Goal: Information Seeking & Learning: Learn about a topic

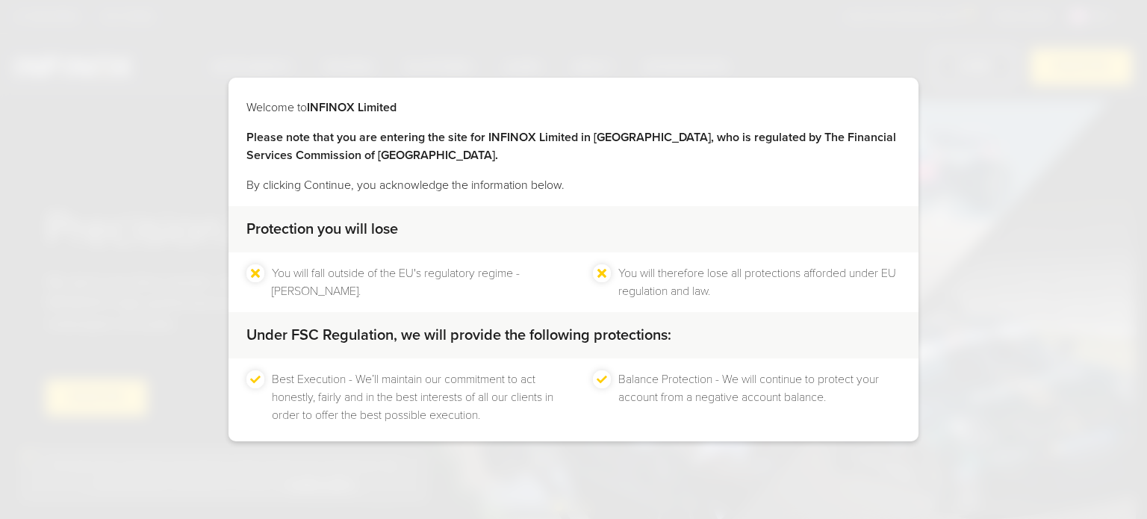
scroll to position [69, 0]
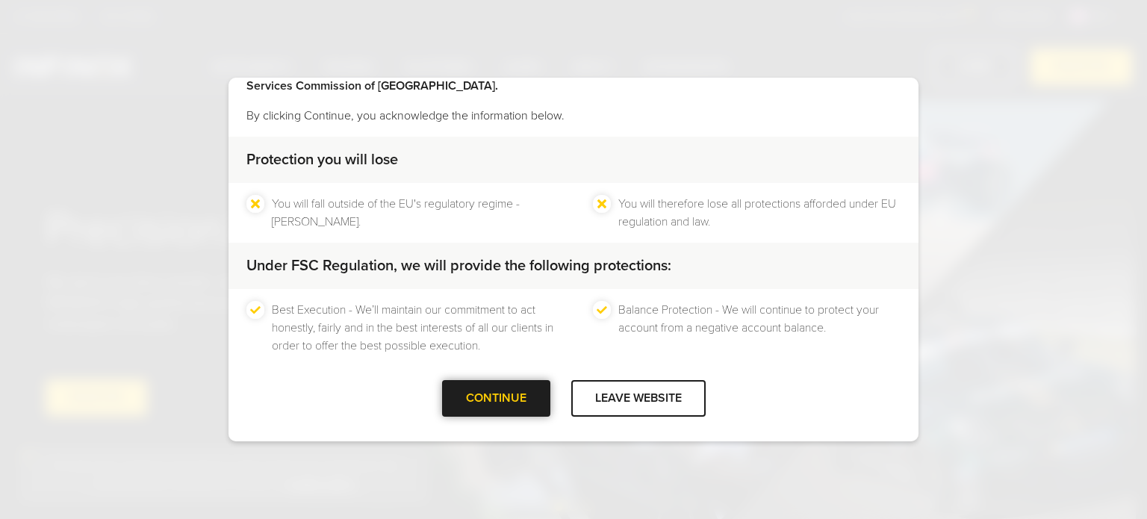
click at [491, 390] on div "CONTINUE" at bounding box center [496, 398] width 108 height 37
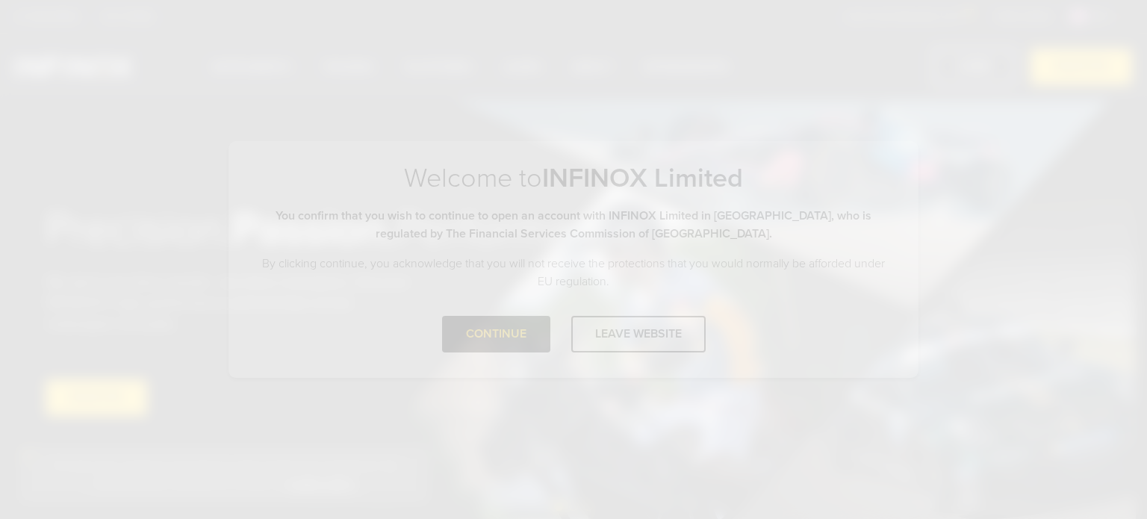
scroll to position [0, 0]
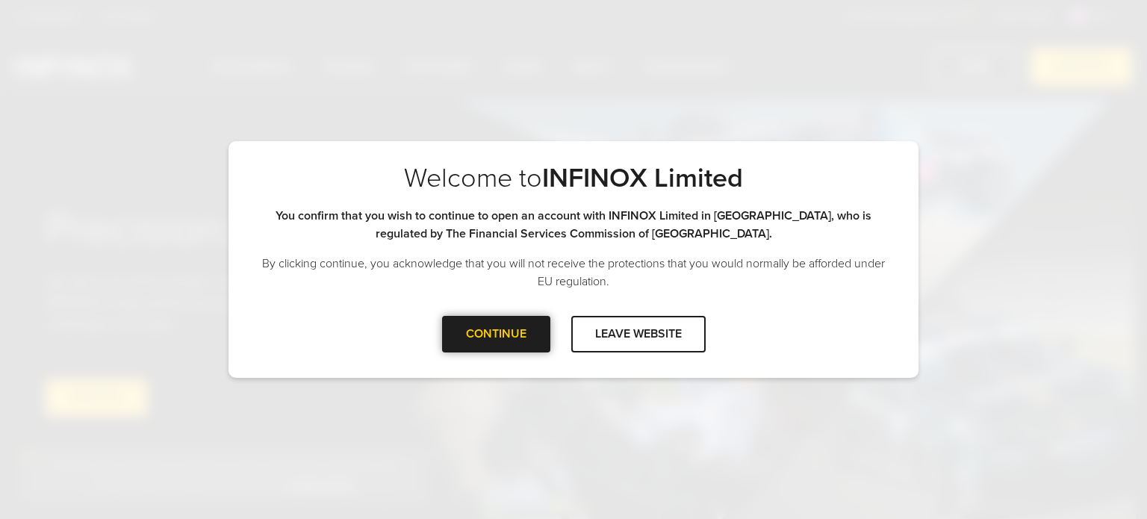
click at [496, 334] on div at bounding box center [496, 334] width 0 height 0
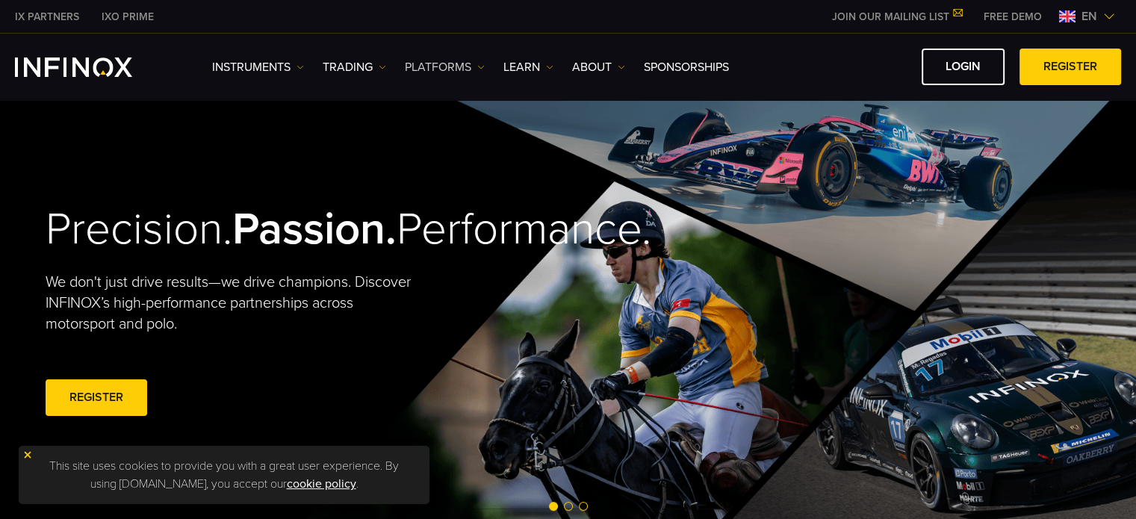
click at [481, 69] on img at bounding box center [480, 66] width 7 height 7
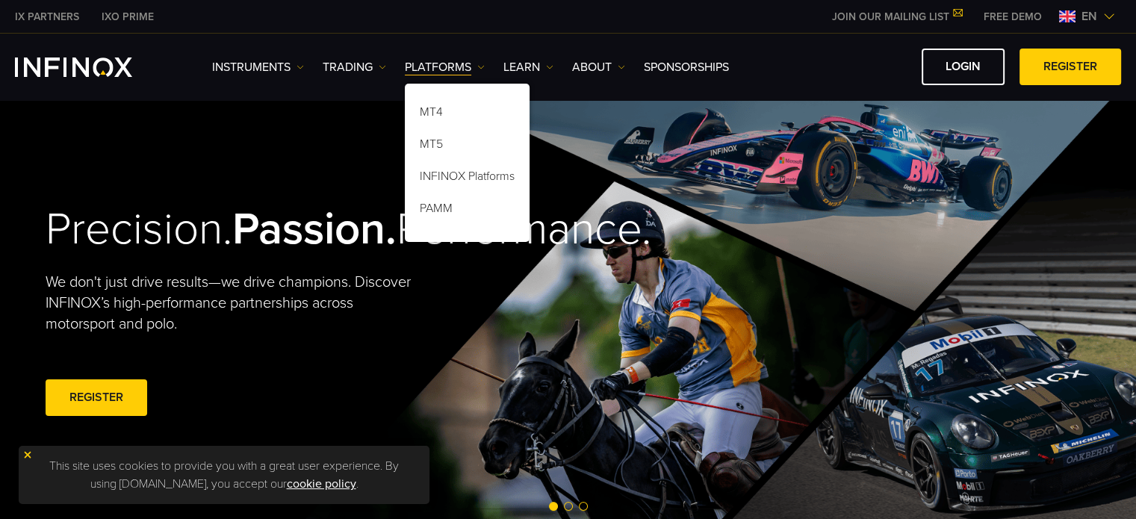
click at [343, 105] on div "Precision. Passion. Performance. We don't just drive results—we drive champions…" at bounding box center [569, 311] width 1076 height 424
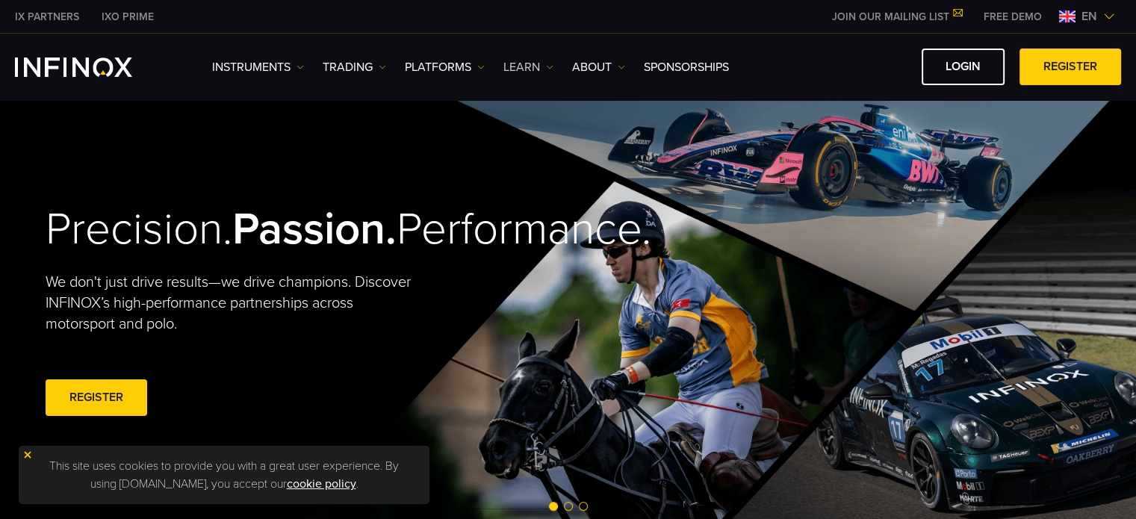
click at [549, 66] on img at bounding box center [549, 66] width 7 height 7
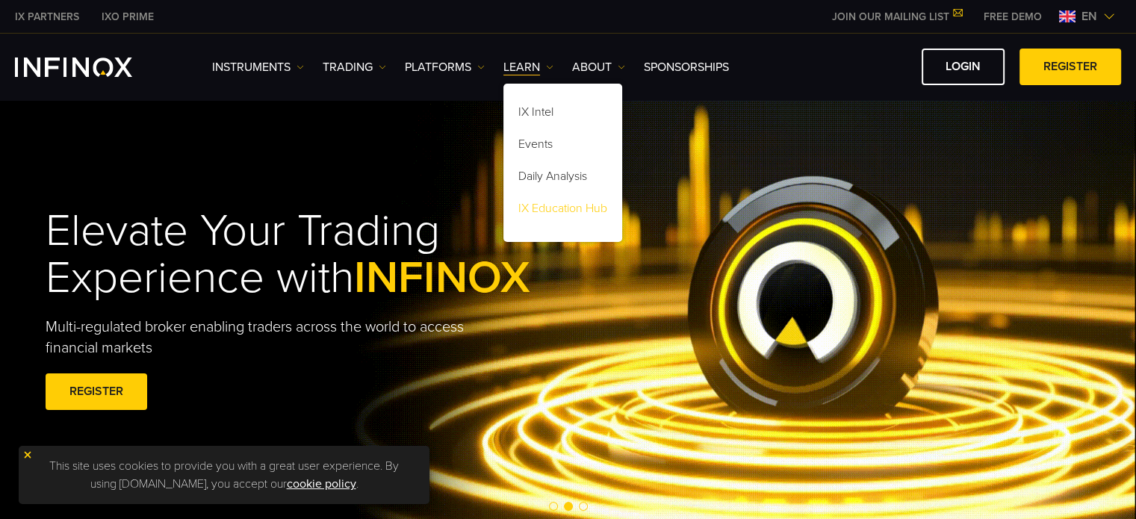
click at [565, 211] on link "IX Education Hub" at bounding box center [562, 211] width 119 height 32
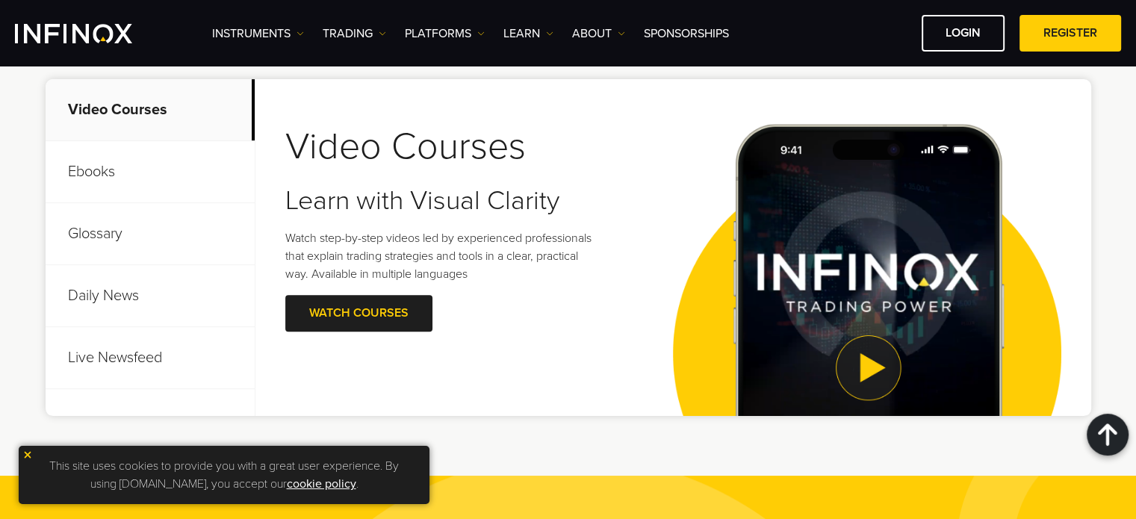
click at [143, 292] on p "Daily News" at bounding box center [150, 296] width 209 height 62
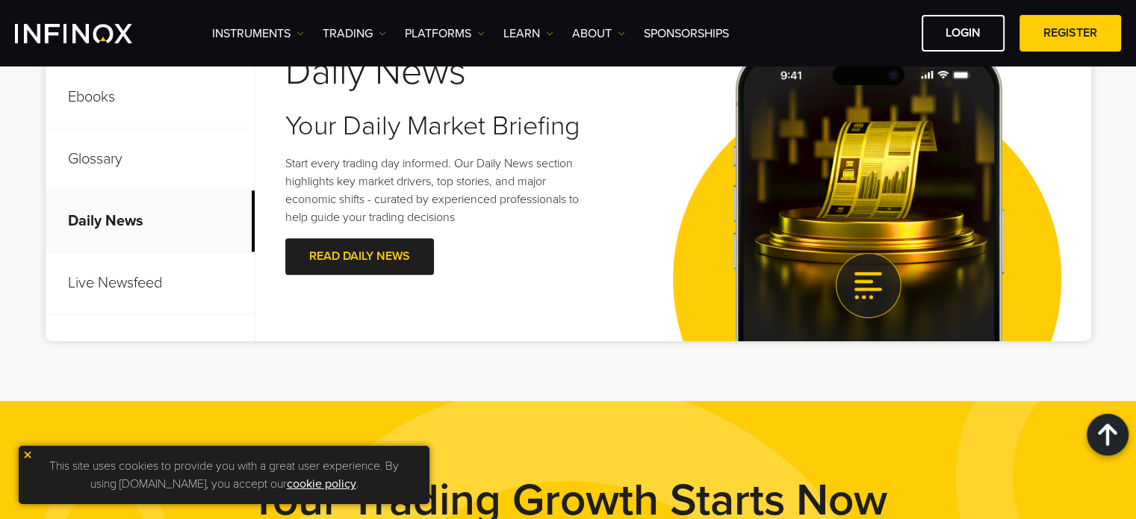
scroll to position [747, 0]
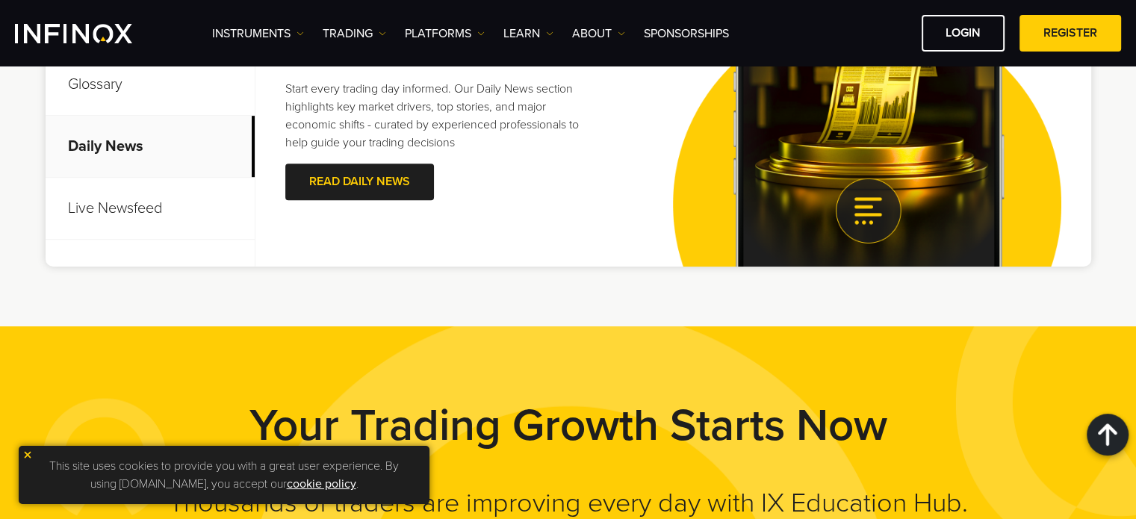
click at [169, 223] on p "Live Newsfeed" at bounding box center [150, 209] width 209 height 62
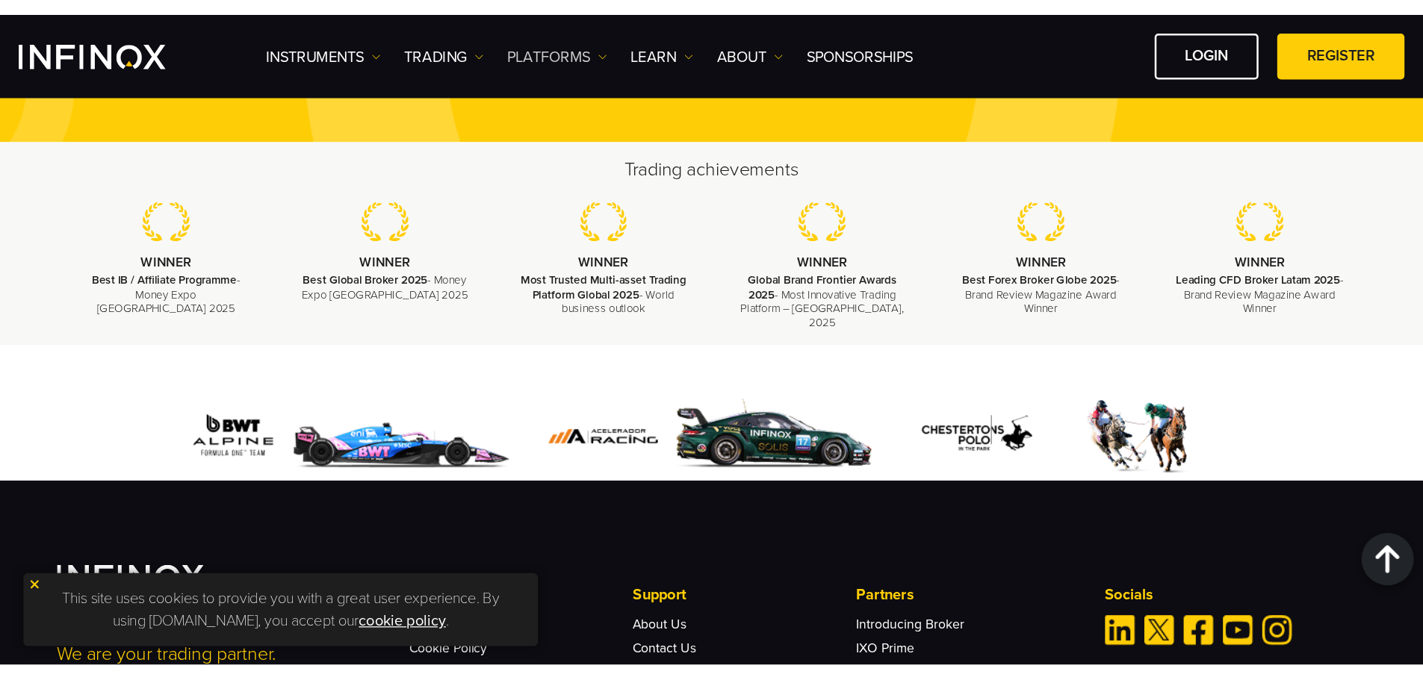
scroll to position [1354, 0]
